Goal: Information Seeking & Learning: Learn about a topic

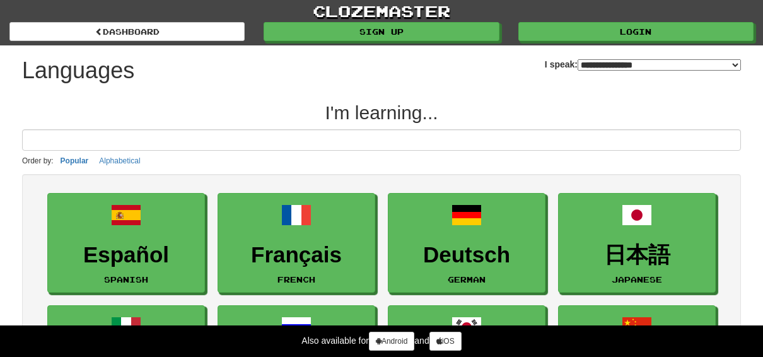
select select "*******"
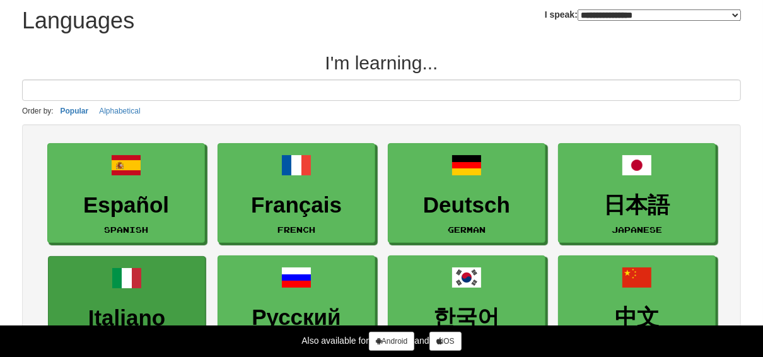
scroll to position [151, 0]
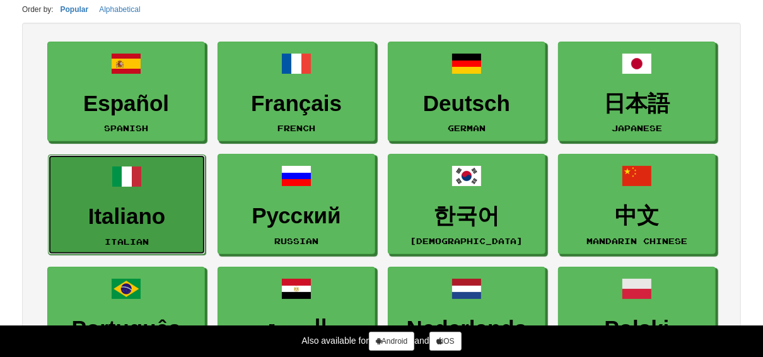
click at [124, 216] on h3 "Italiano" at bounding box center [127, 216] width 144 height 25
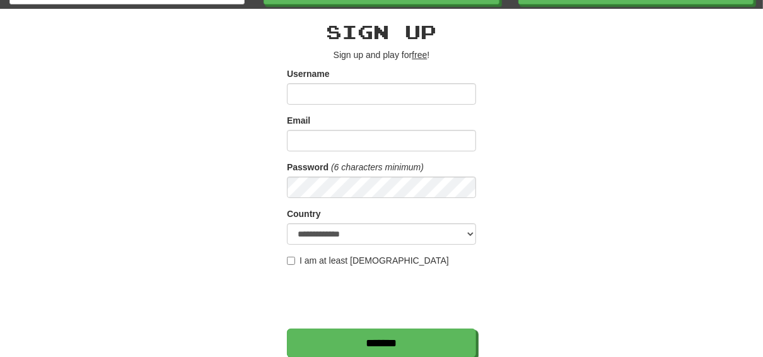
scroll to position [151, 0]
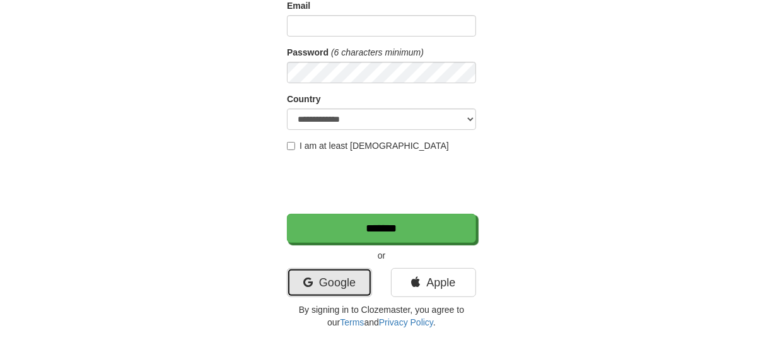
click at [310, 278] on icon at bounding box center [307, 282] width 9 height 11
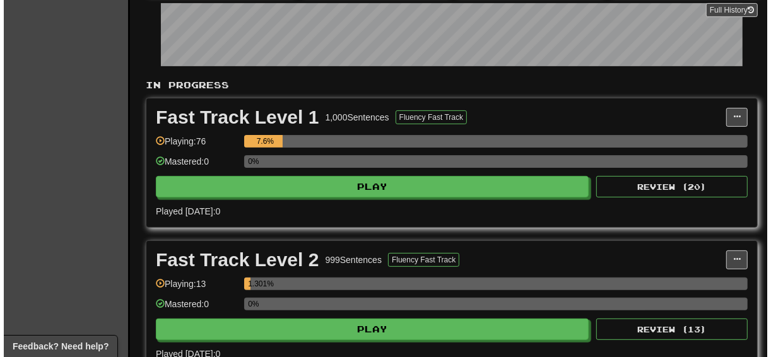
scroll to position [252, 0]
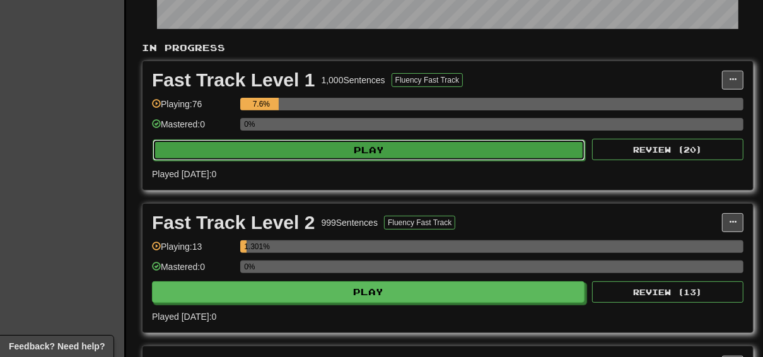
click at [365, 149] on button "Play" at bounding box center [369, 149] width 433 height 21
select select "**"
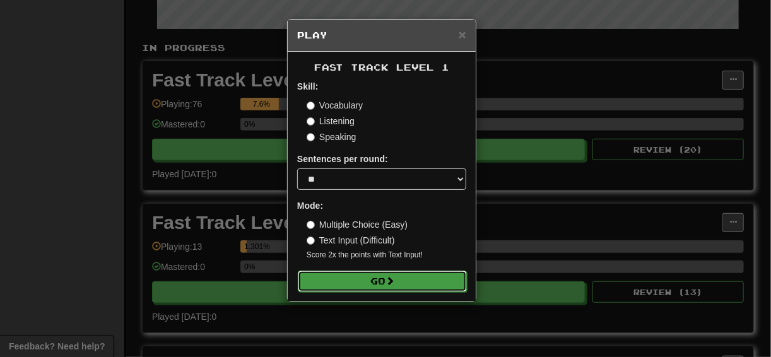
click at [384, 278] on button "Go" at bounding box center [382, 281] width 169 height 21
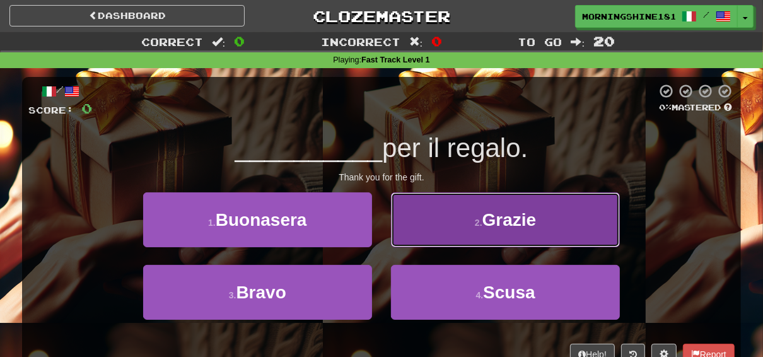
click at [477, 218] on small "2 ." at bounding box center [479, 223] width 8 height 10
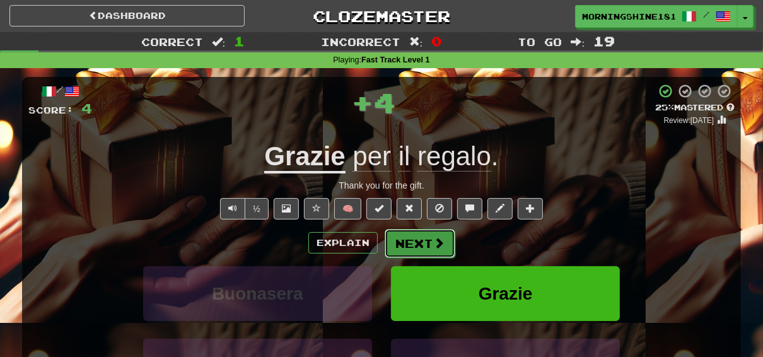
click at [424, 237] on button "Next" at bounding box center [420, 243] width 71 height 29
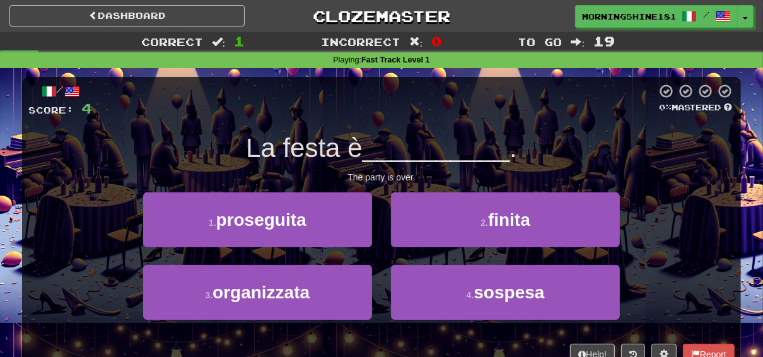
click at [565, 115] on div at bounding box center [374, 100] width 565 height 35
drag, startPoint x: 337, startPoint y: 151, endPoint x: 322, endPoint y: 150, distance: 15.8
click at [322, 150] on span "La festa è" at bounding box center [304, 148] width 116 height 30
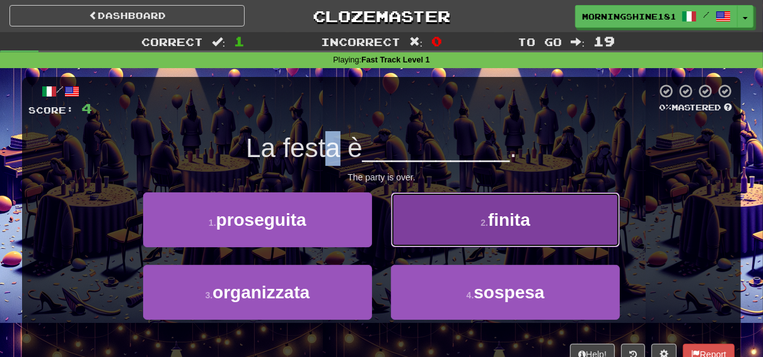
click at [532, 223] on button "2 . finita" at bounding box center [505, 219] width 229 height 55
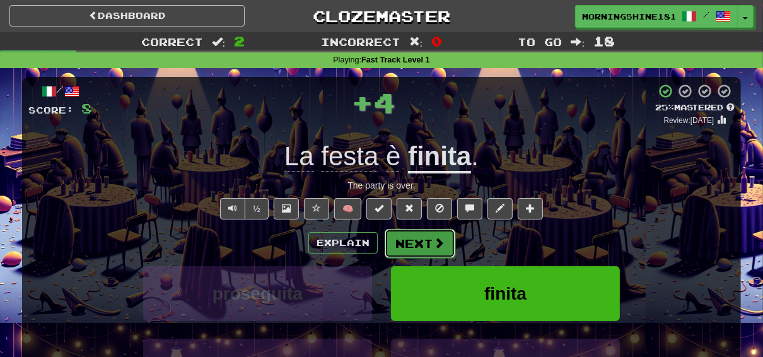
click at [409, 237] on button "Next" at bounding box center [420, 243] width 71 height 29
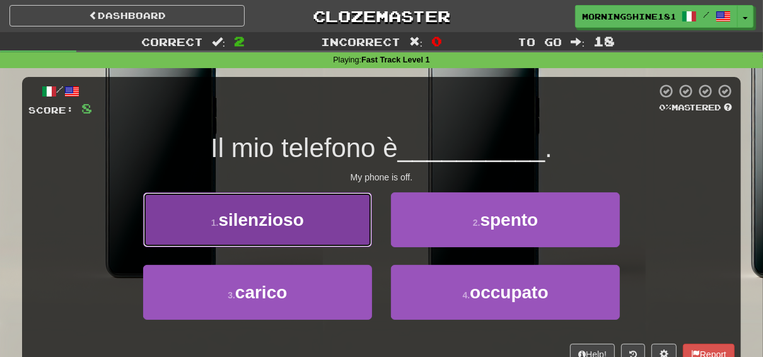
click at [337, 225] on button "1 . silenzioso" at bounding box center [257, 219] width 229 height 55
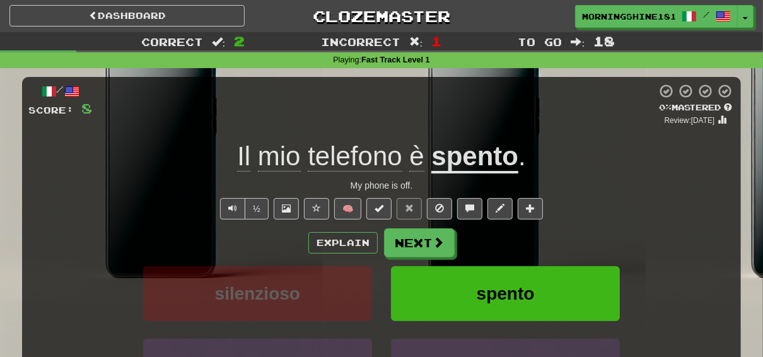
click at [479, 158] on u "spento" at bounding box center [474, 157] width 87 height 32
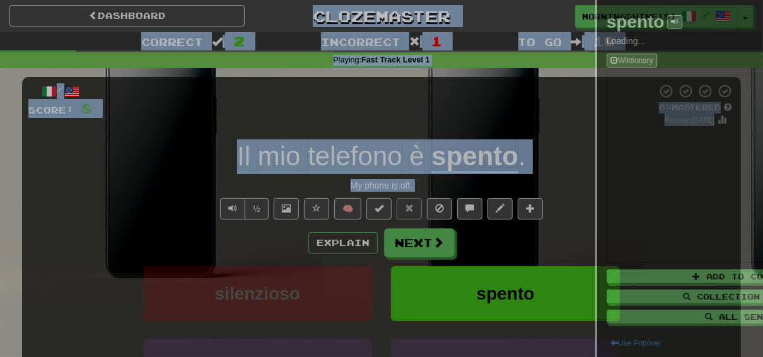
click at [479, 158] on div at bounding box center [381, 178] width 763 height 357
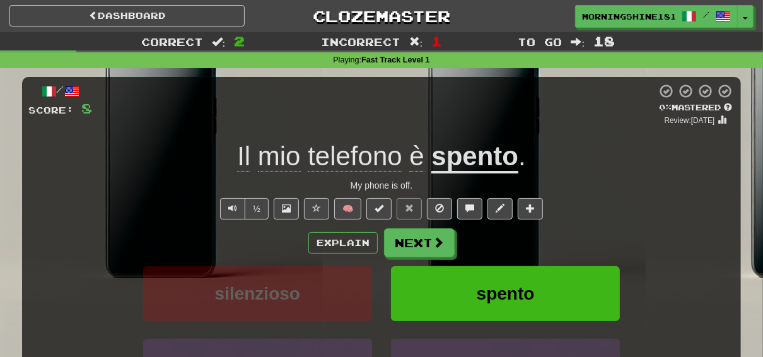
click at [479, 158] on u "spento" at bounding box center [474, 157] width 87 height 32
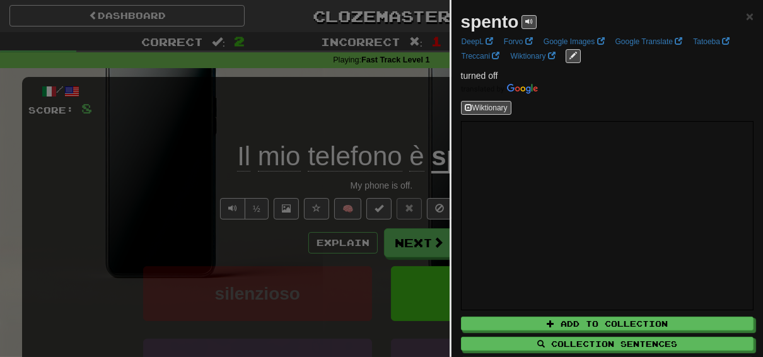
click at [412, 103] on div at bounding box center [381, 178] width 763 height 357
